Goal: Task Accomplishment & Management: Use online tool/utility

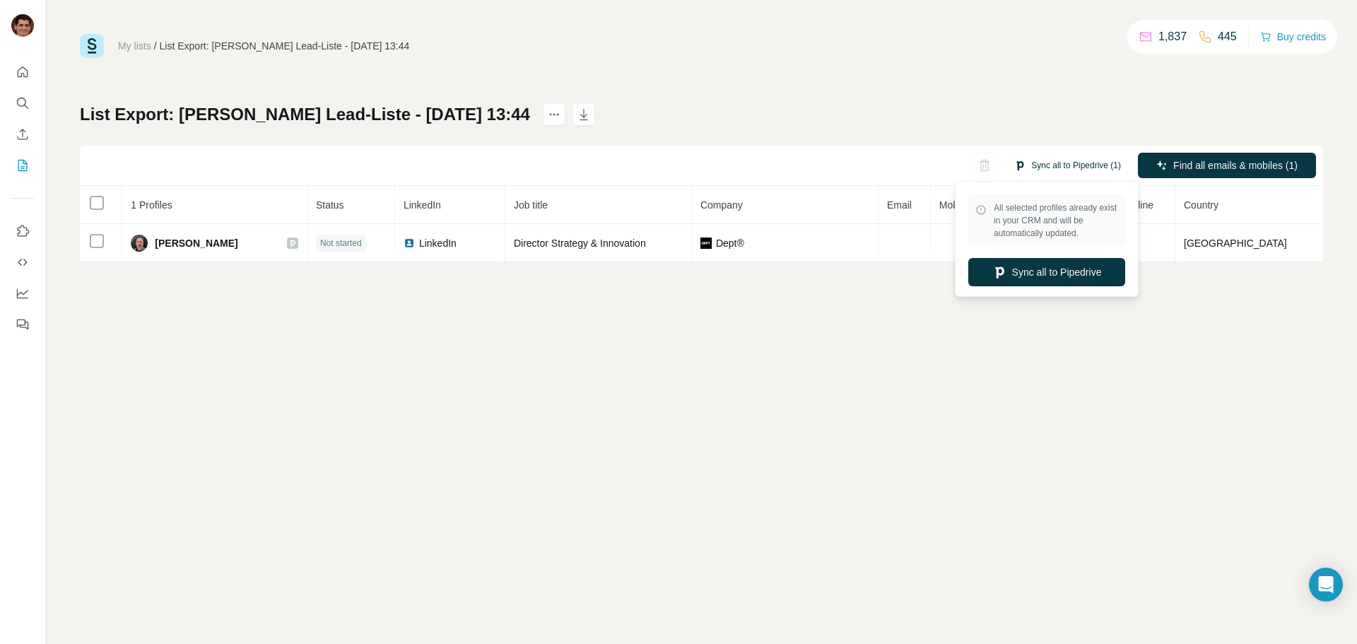
click at [1070, 166] on button "Sync all to Pipedrive (1)" at bounding box center [1067, 165] width 127 height 21
click at [1072, 273] on button "Sync all to Pipedrive" at bounding box center [1046, 272] width 157 height 28
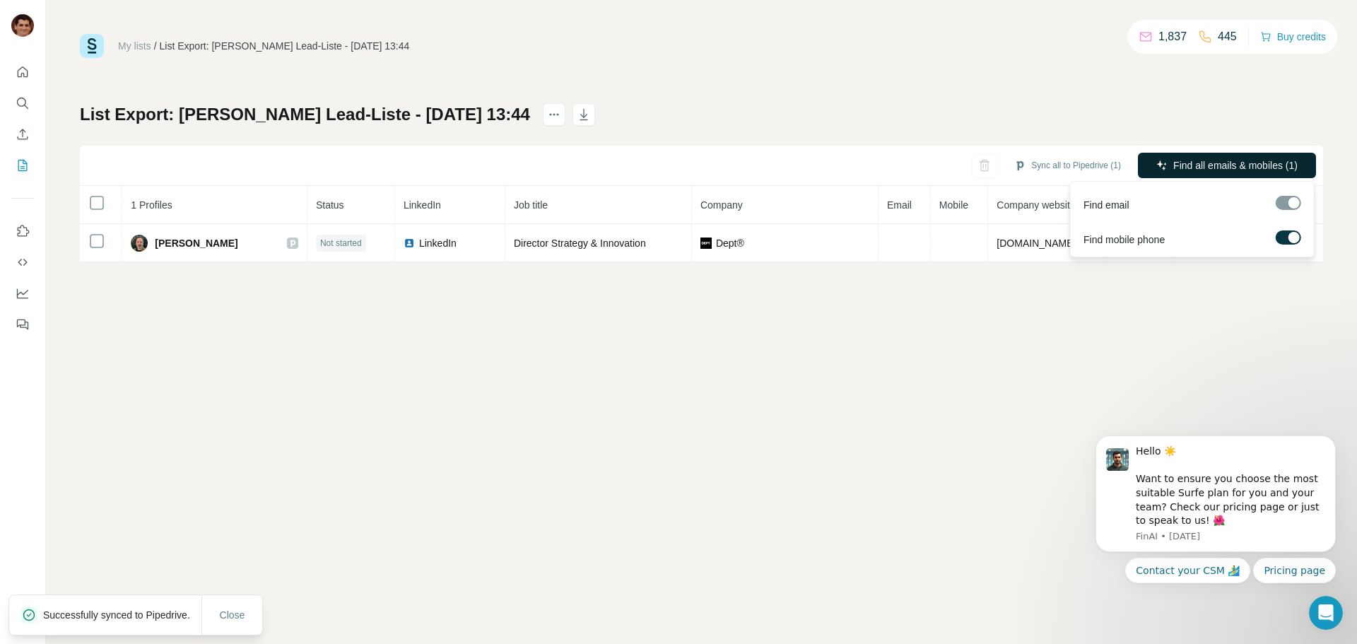
click at [1175, 165] on span "Find all emails & mobiles (1)" at bounding box center [1235, 165] width 124 height 14
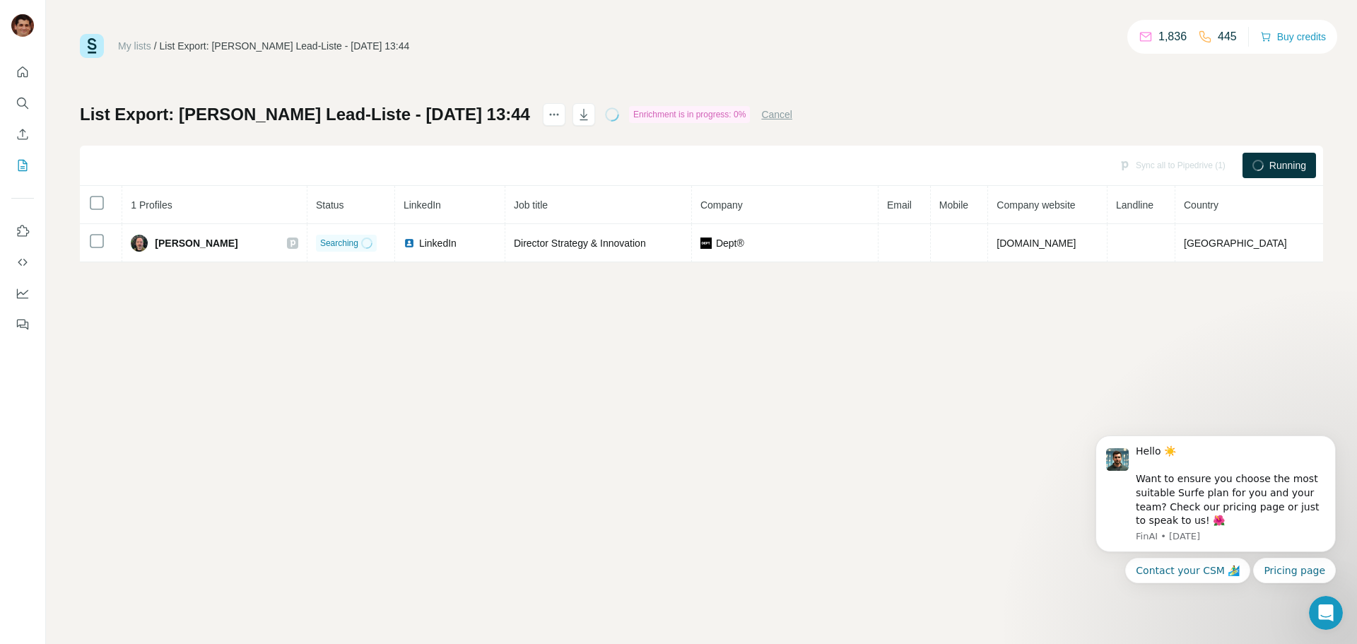
drag, startPoint x: 617, startPoint y: 387, endPoint x: 617, endPoint y: 379, distance: 7.8
click at [617, 379] on div "My lists / List Export: [PERSON_NAME] Lead-Liste - [DATE] 13:44 1,836 445 Buy c…" at bounding box center [701, 322] width 1311 height 644
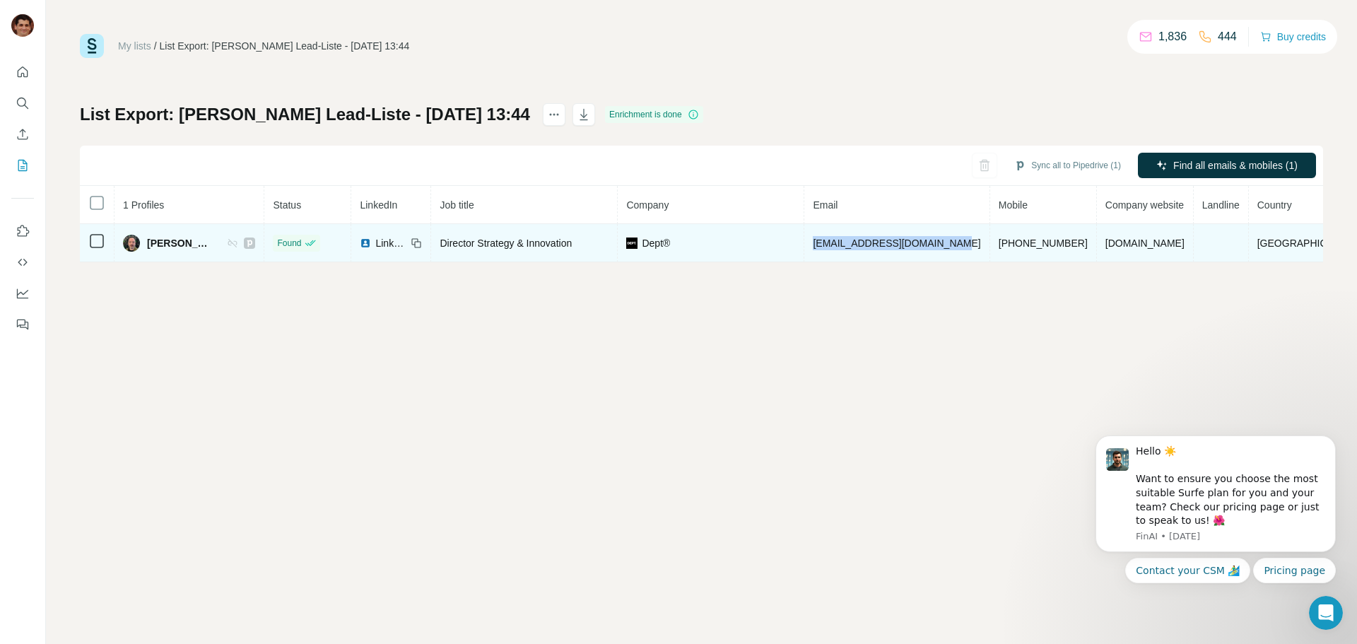
drag, startPoint x: 980, startPoint y: 243, endPoint x: 827, endPoint y: 247, distance: 152.7
click at [827, 245] on tr "[PERSON_NAME] Found LinkedIn Director Strategy & Innovation Dept® [EMAIL_ADDRES…" at bounding box center [724, 243] width 1288 height 38
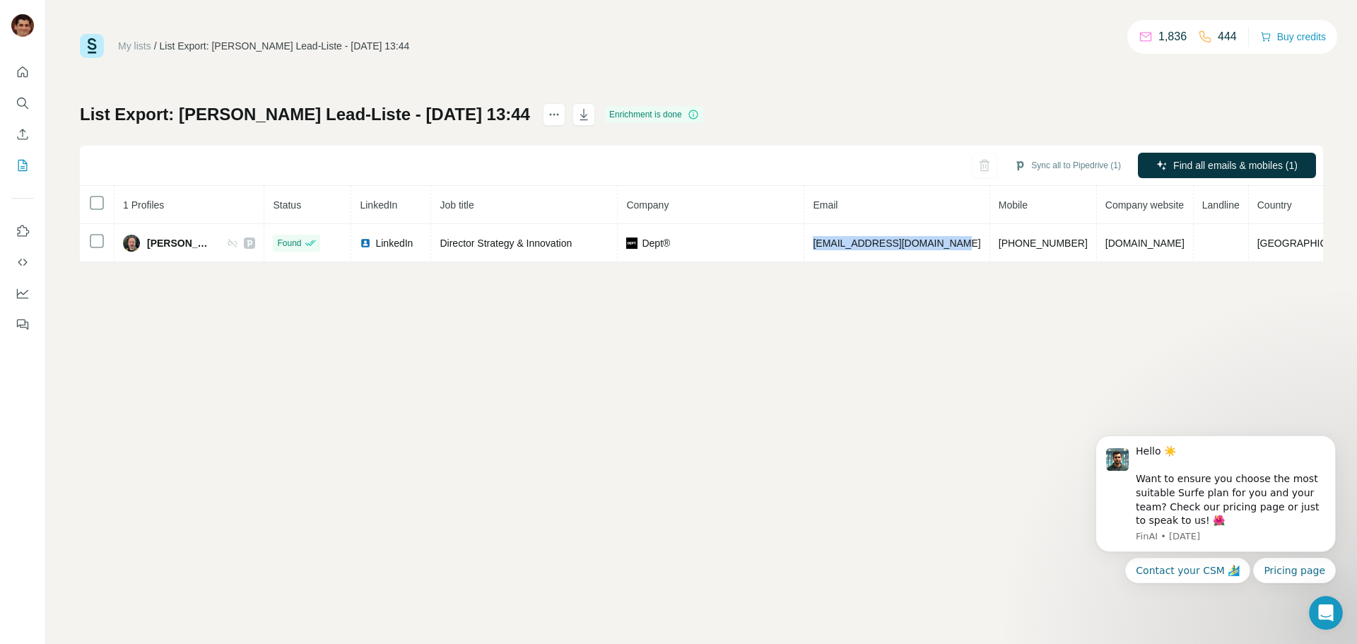
copy tr "Dept® [EMAIL_ADDRESS][DOMAIN_NAME]"
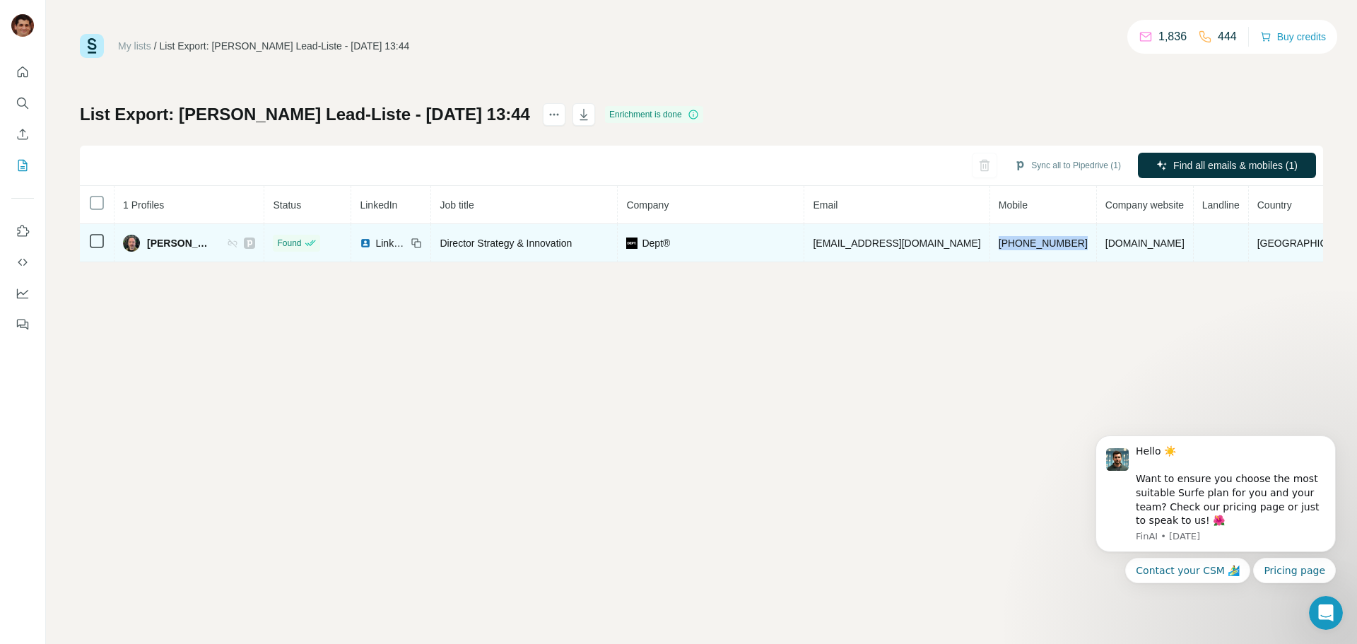
drag, startPoint x: 1085, startPoint y: 241, endPoint x: 994, endPoint y: 245, distance: 91.2
click at [994, 244] on td "[PHONE_NUMBER]" at bounding box center [1043, 243] width 107 height 38
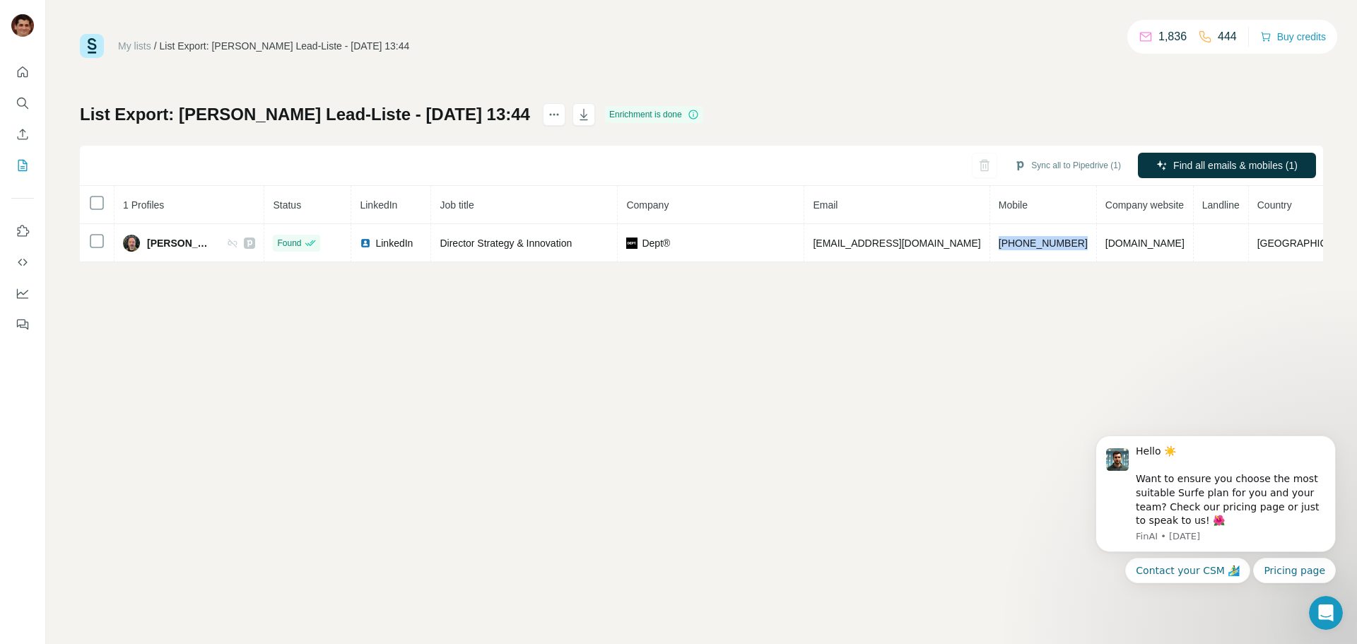
copy span "[PHONE_NUMBER]"
click at [929, 117] on div "List Export: [PERSON_NAME] Lead-Liste - [DATE] 13:44 Enrichment is done Sync al…" at bounding box center [701, 182] width 1243 height 159
